Goal: Use online tool/utility: Utilize a website feature to perform a specific function

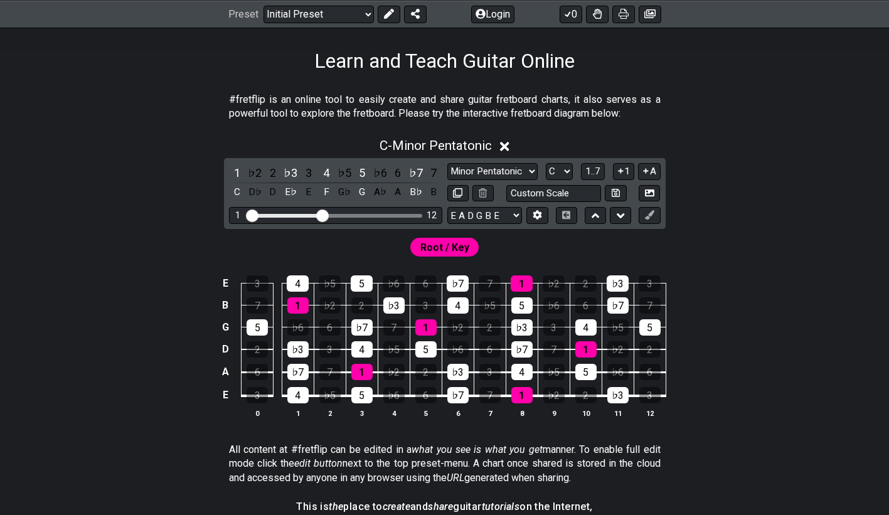
scroll to position [191, 0]
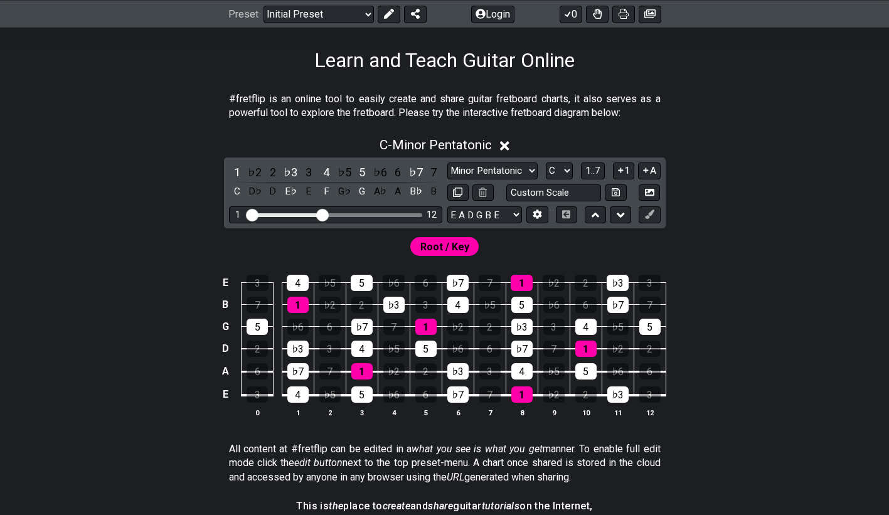
click at [507, 147] on icon at bounding box center [504, 145] width 9 height 9
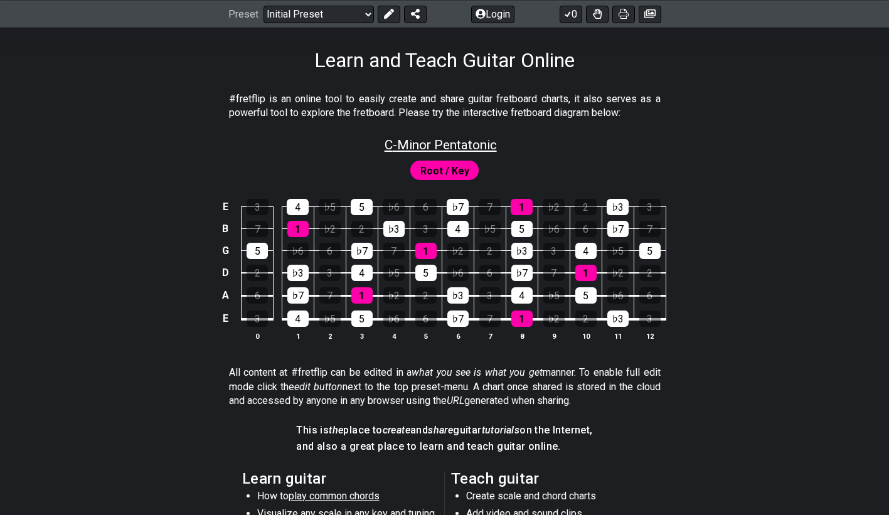
click at [483, 145] on span "C - Minor Pentatonic" at bounding box center [441, 144] width 112 height 15
select select "C"
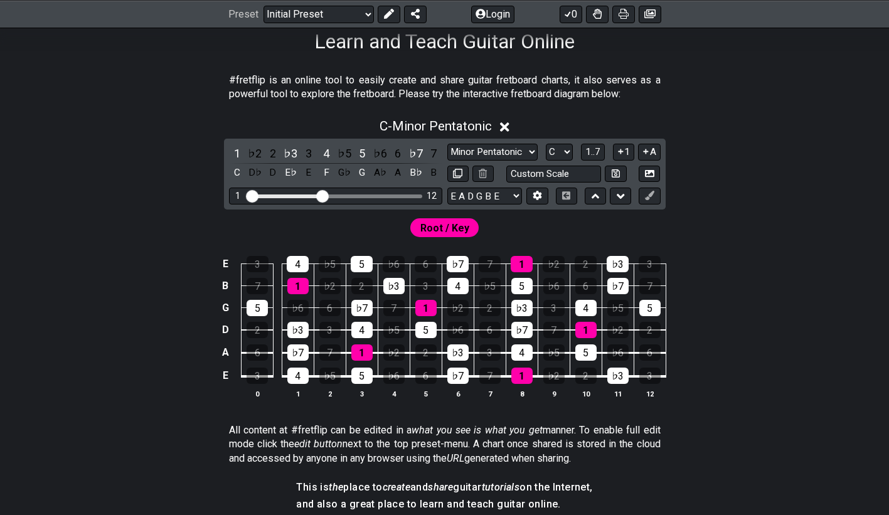
scroll to position [206, 0]
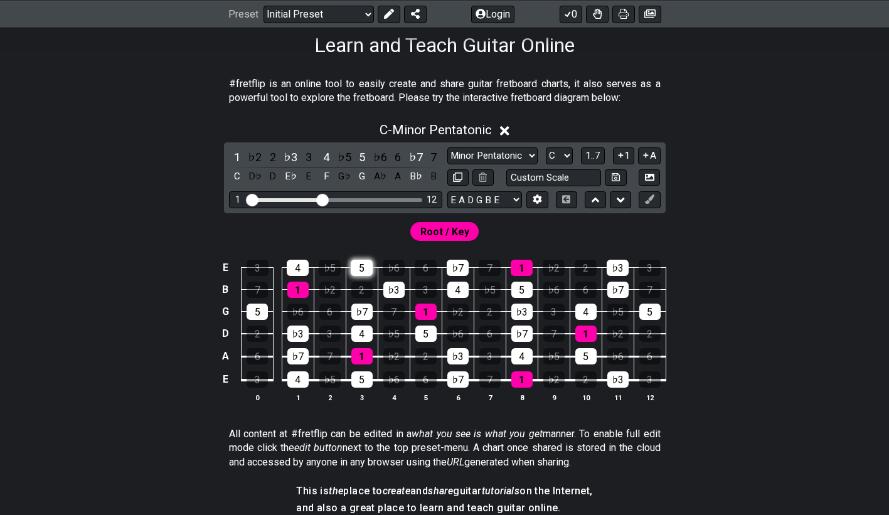
click at [359, 269] on div "5" at bounding box center [362, 268] width 22 height 16
drag, startPoint x: 323, startPoint y: 201, endPoint x: 274, endPoint y: 201, distance: 48.9
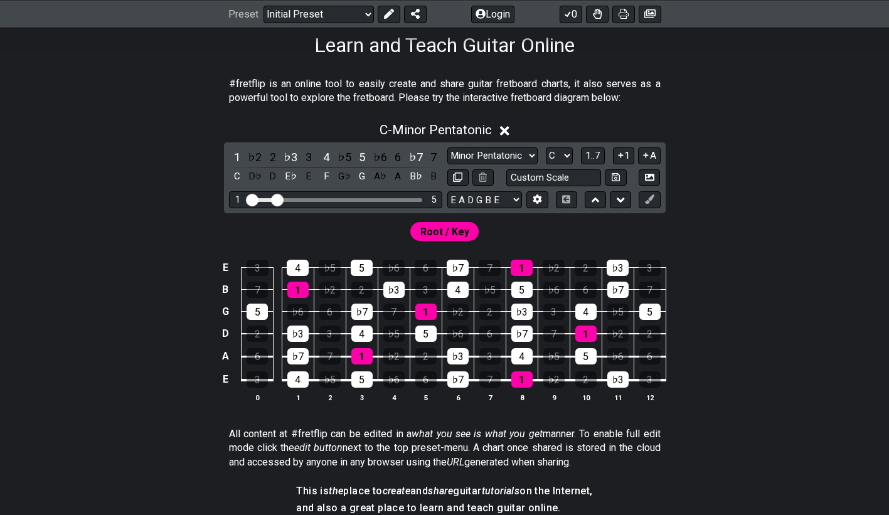
click at [274, 199] on input "Visible fret range" at bounding box center [336, 199] width 178 height 0
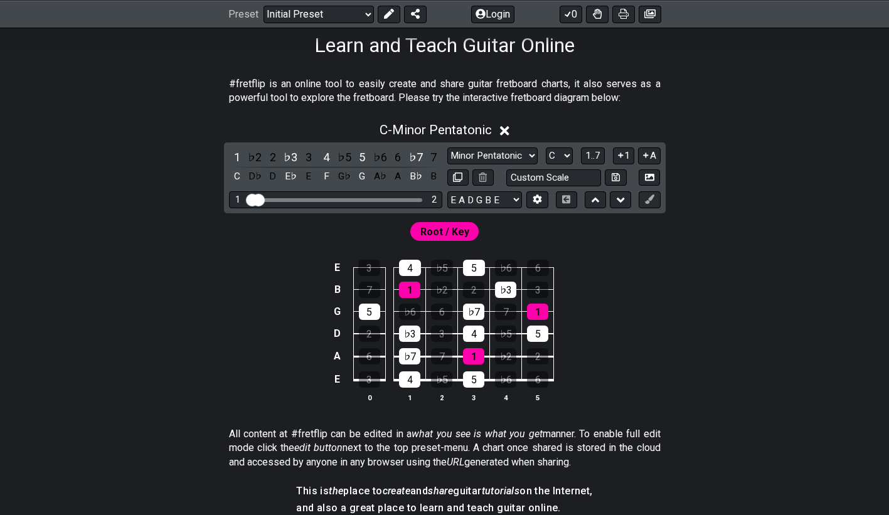
drag, startPoint x: 277, startPoint y: 199, endPoint x: 256, endPoint y: 200, distance: 20.7
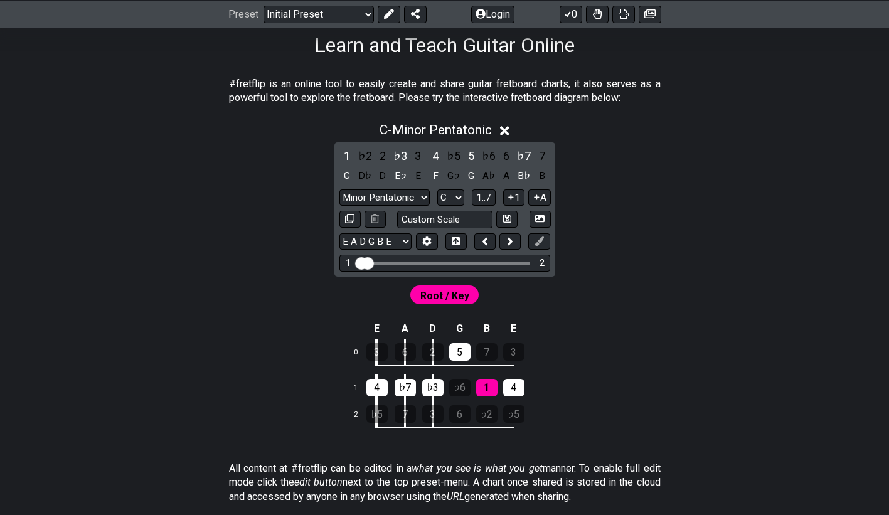
drag, startPoint x: 364, startPoint y: 262, endPoint x: 445, endPoint y: 252, distance: 81.5
click at [445, 262] on input "Visible fret range" at bounding box center [445, 262] width 178 height 0
click at [440, 262] on div "Visible fret range" at bounding box center [444, 264] width 171 height 4
drag, startPoint x: 366, startPoint y: 260, endPoint x: 430, endPoint y: 265, distance: 64.1
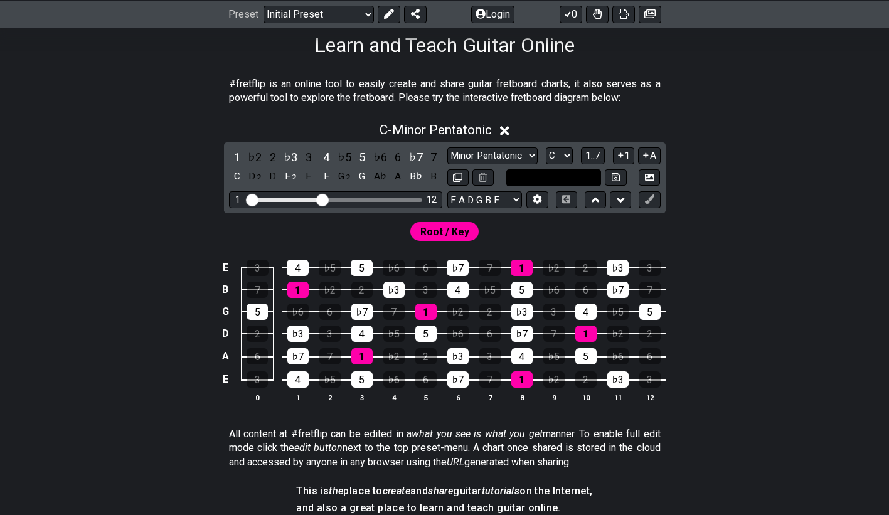
click at [585, 174] on input "text" at bounding box center [553, 177] width 95 height 17
type input "Custom Scale"
click at [506, 196] on select "E A D G B E E A D G B E E A D G B E B E A D F♯ B A D G C E A D A D G B E E♭ A♭ …" at bounding box center [484, 199] width 75 height 17
select select "E A D G"
click at [447, 191] on select "E A D G B E E A D G B E E A D G B E B E A D F♯ B A D G C E A D A D G B E E♭ A♭ …" at bounding box center [484, 199] width 75 height 17
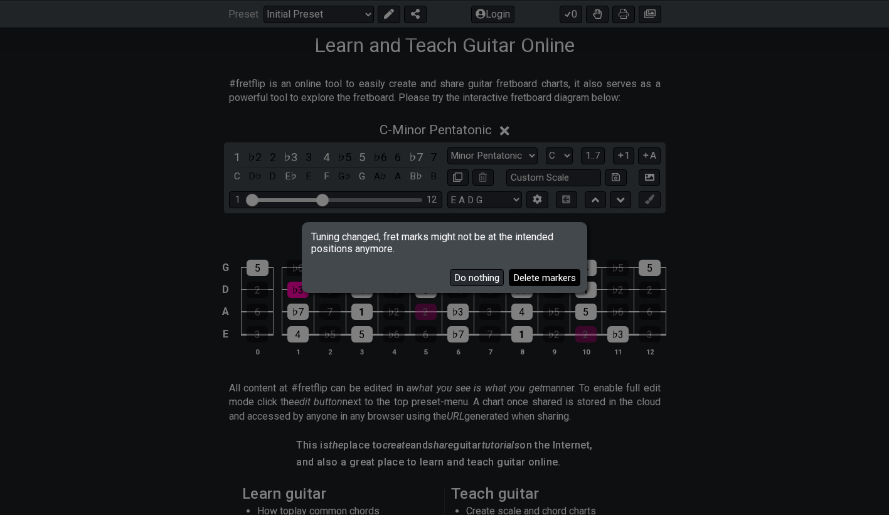
click at [531, 278] on button "Delete markers" at bounding box center [545, 277] width 72 height 17
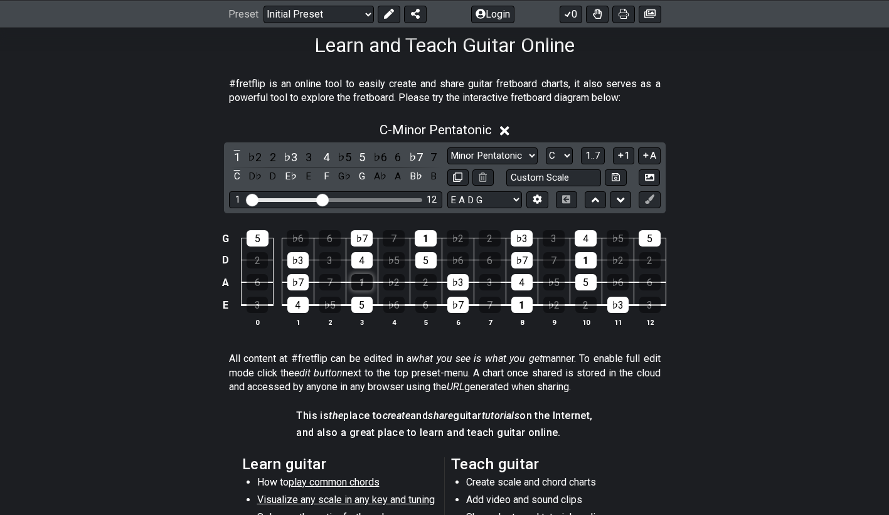
click at [352, 282] on div "1" at bounding box center [361, 282] width 21 height 16
click at [364, 284] on div "1" at bounding box center [361, 282] width 21 height 16
click at [362, 280] on div "1" at bounding box center [361, 282] width 21 height 16
click at [230, 154] on div "1" at bounding box center [237, 157] width 16 height 17
click at [230, 155] on div "1" at bounding box center [237, 157] width 16 height 17
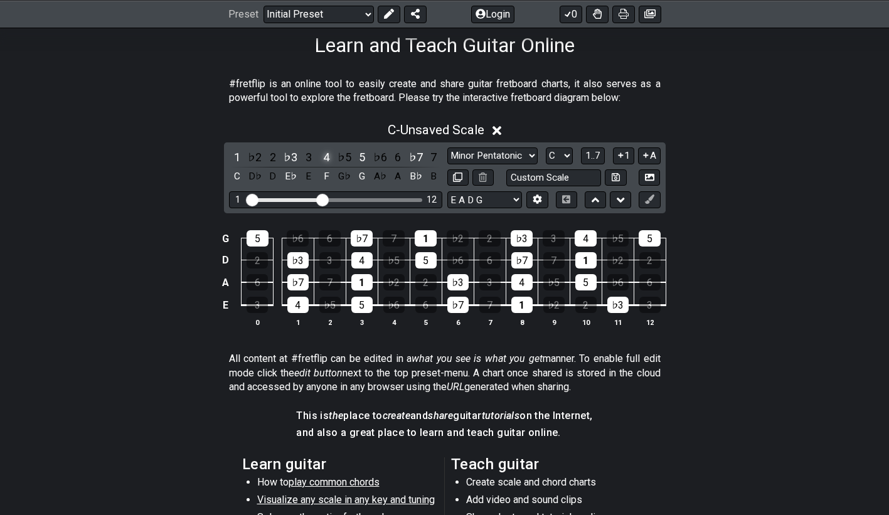
click at [323, 160] on div "4" at bounding box center [326, 157] width 16 height 17
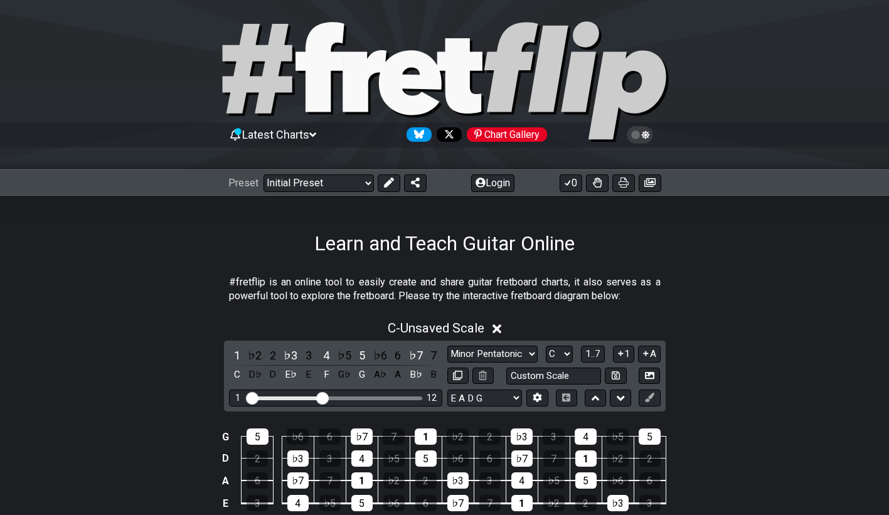
scroll to position [8, 0]
